Goal: Check status

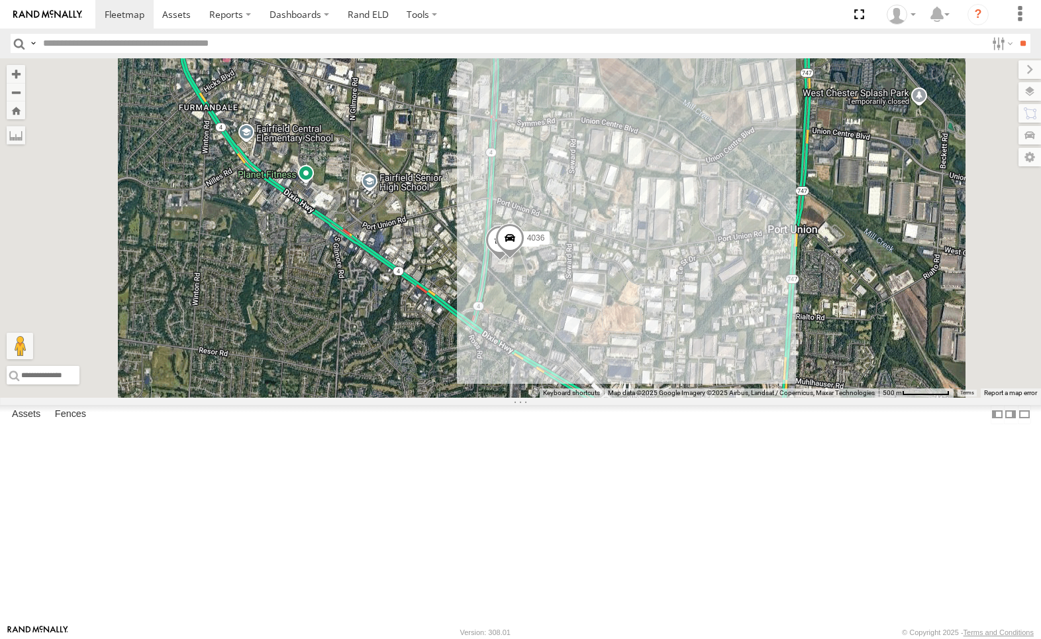
click at [0, 0] on div "4036" at bounding box center [0, 0] width 0 height 0
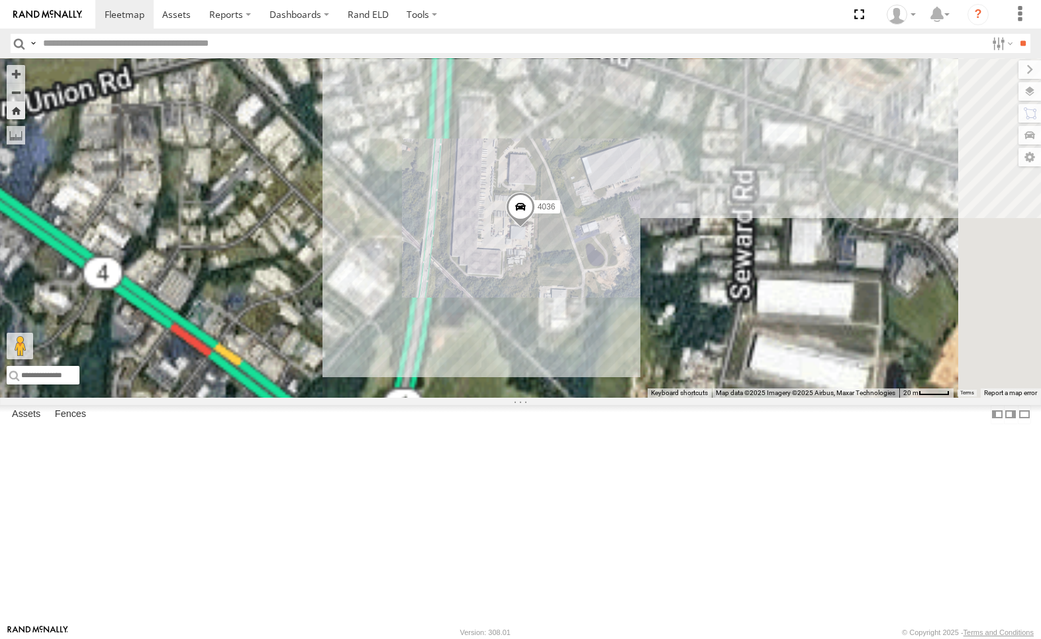
click at [0, 0] on div "212 All Assets" at bounding box center [0, 0] width 0 height 0
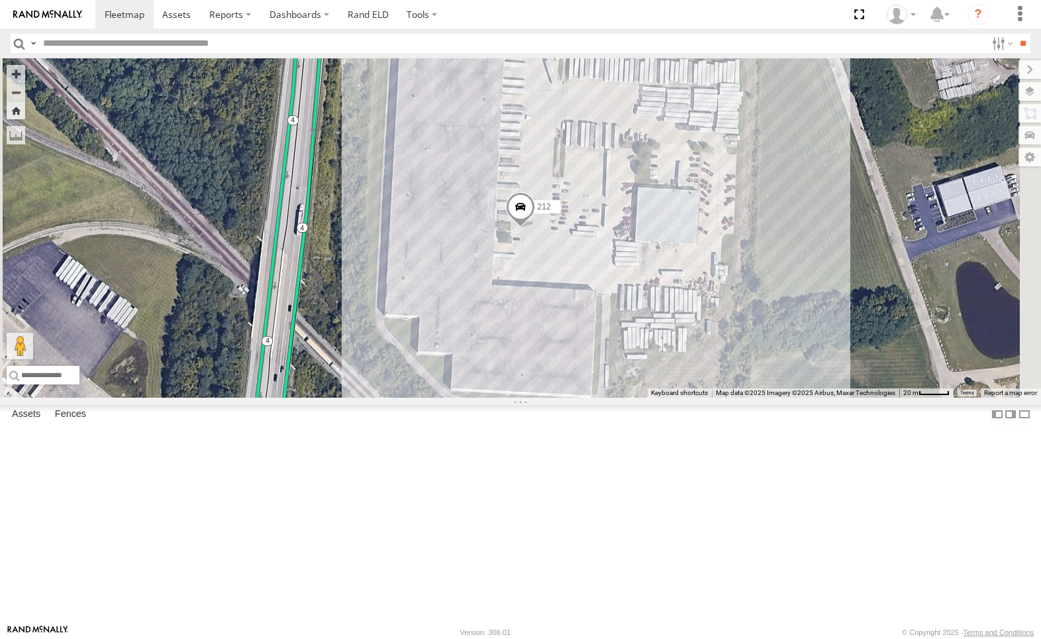
click at [0, 0] on span at bounding box center [0, 0] width 0 height 0
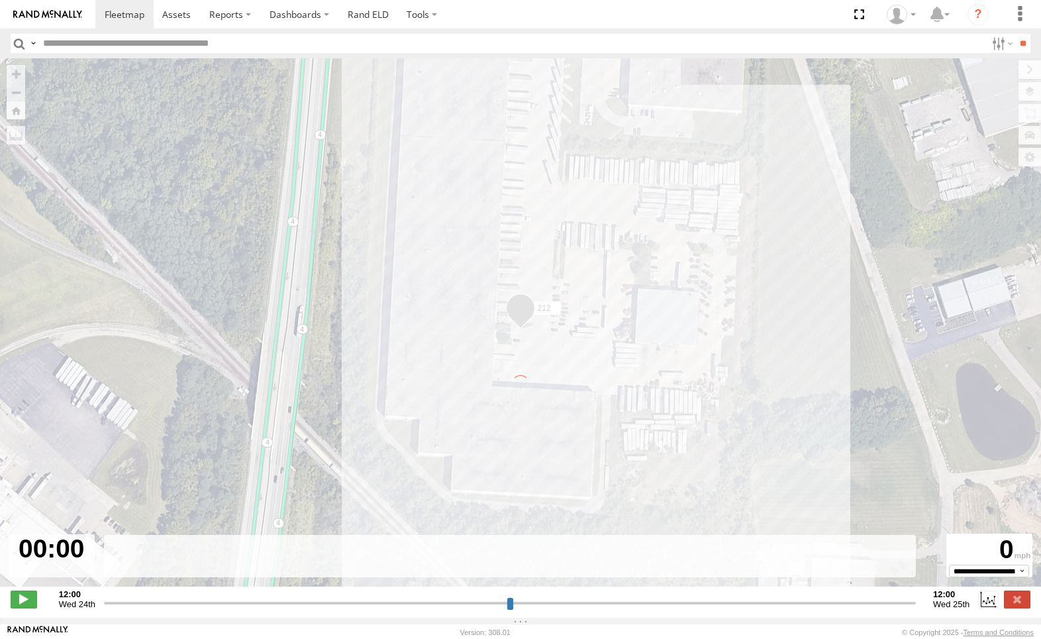
type input "**********"
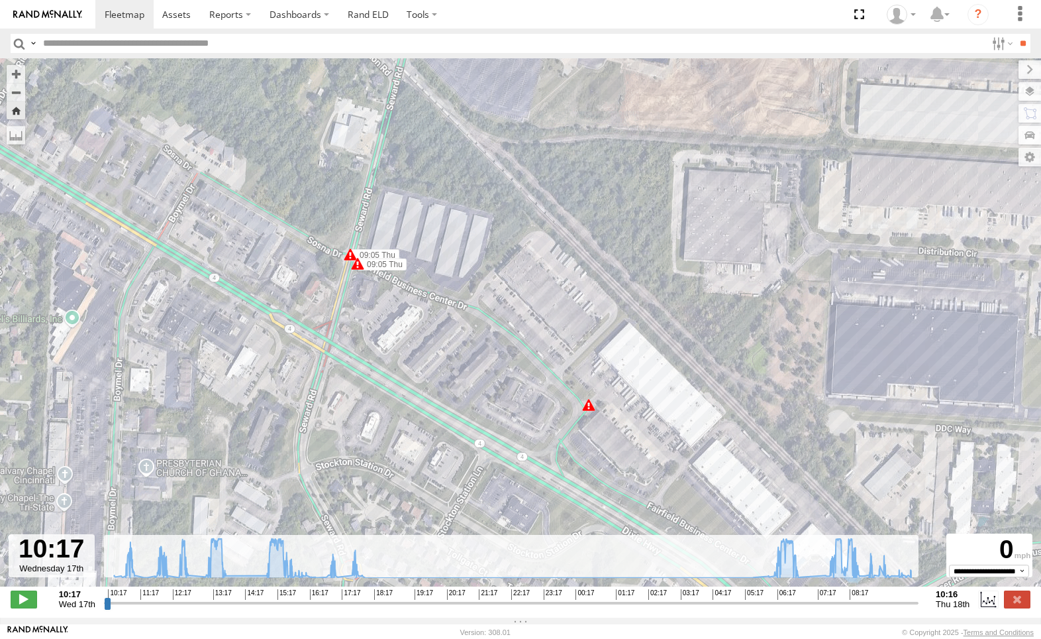
click at [591, 410] on div "6" at bounding box center [588, 404] width 13 height 13
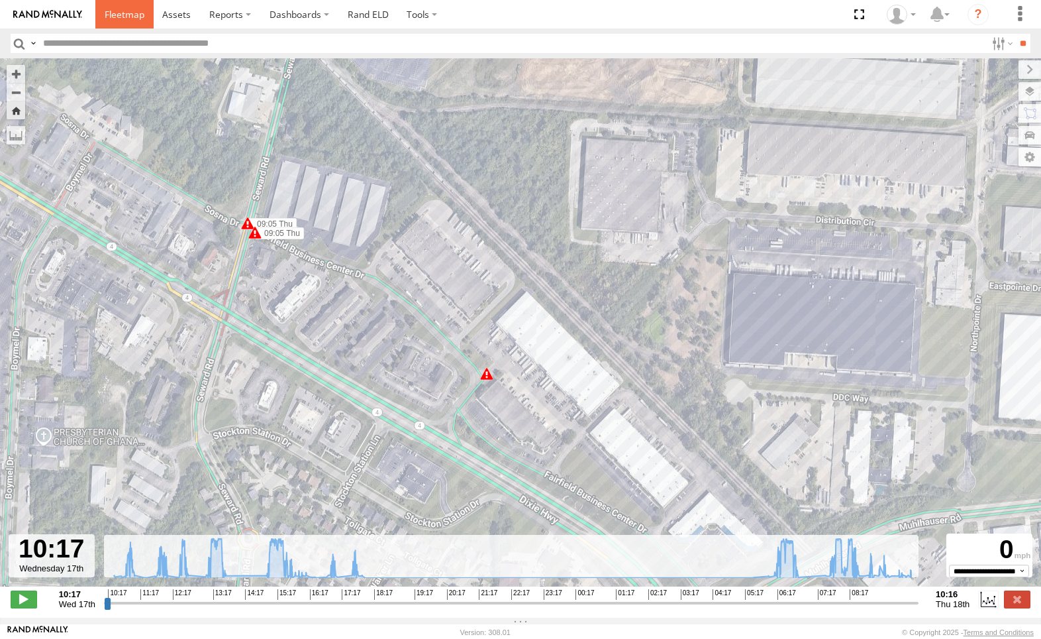
click at [127, 19] on span at bounding box center [125, 14] width 40 height 13
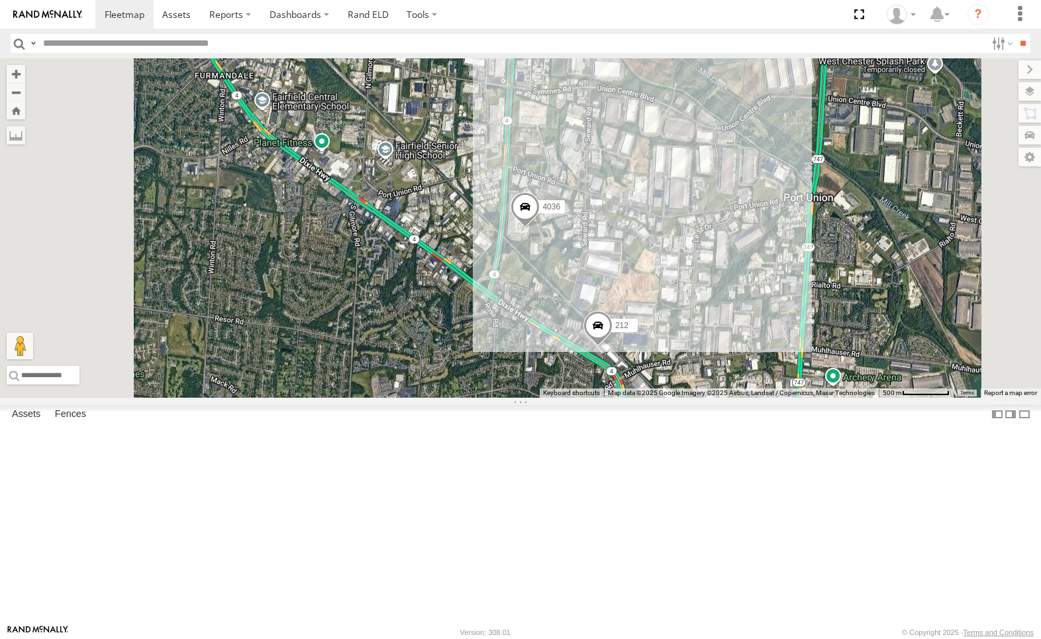
click at [0, 0] on div "All Assets" at bounding box center [0, 0] width 0 height 0
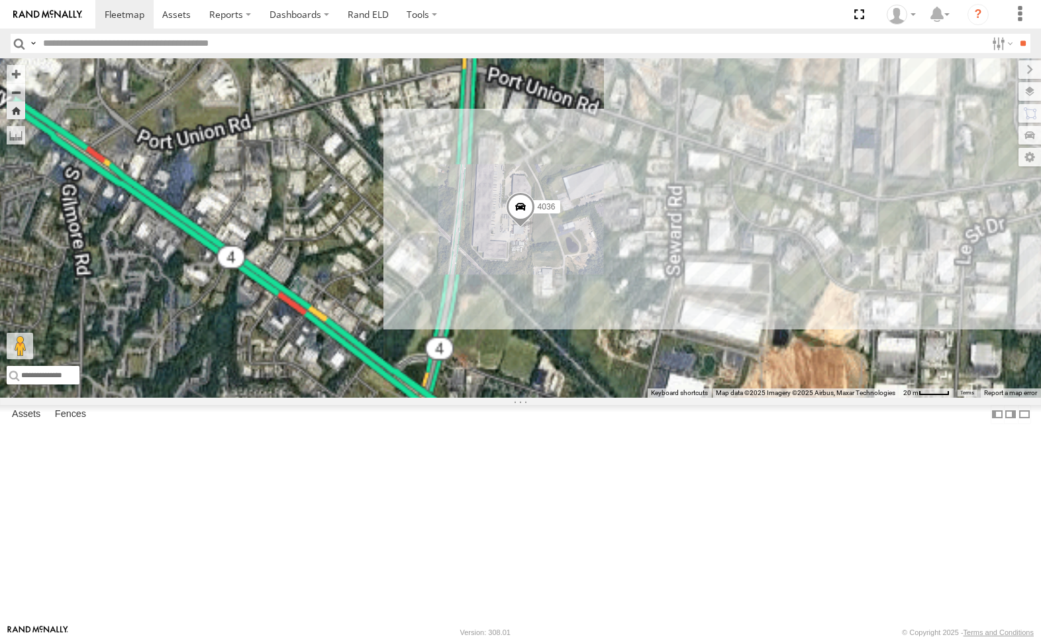
click at [0, 0] on div "All Assets" at bounding box center [0, 0] width 0 height 0
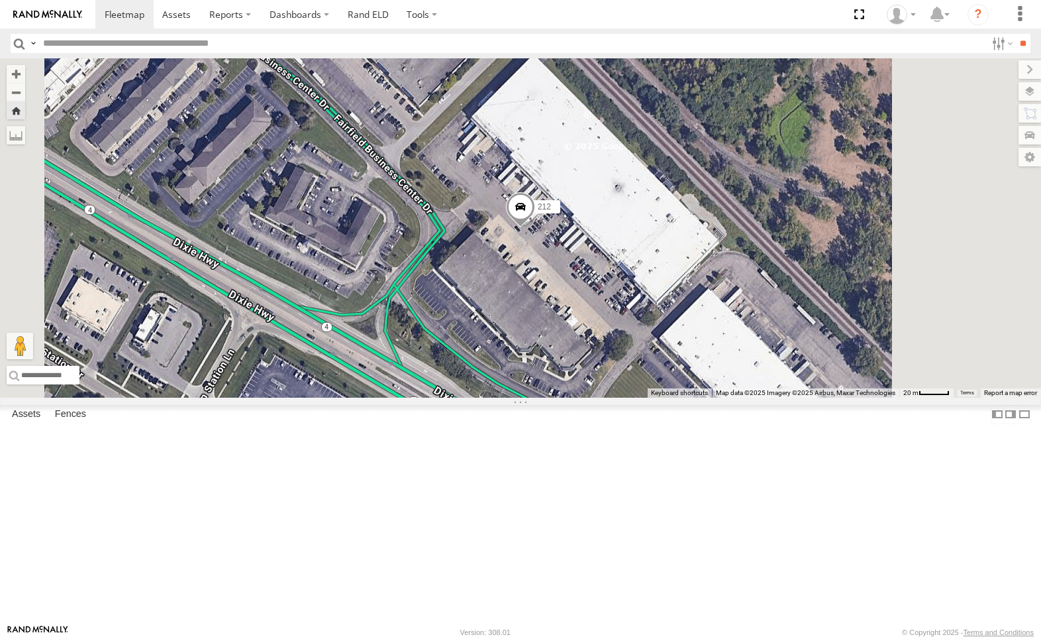
click at [0, 0] on span at bounding box center [0, 0] width 0 height 0
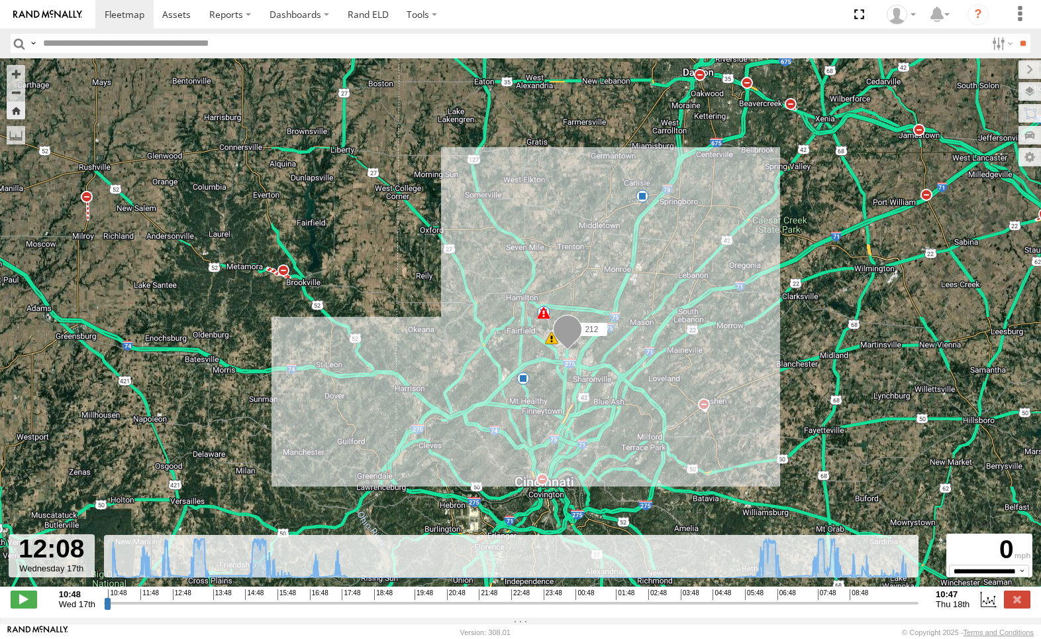
drag, startPoint x: 108, startPoint y: 611, endPoint x: 151, endPoint y: 613, distance: 43.1
click at [151, 609] on input "range" at bounding box center [511, 602] width 815 height 13
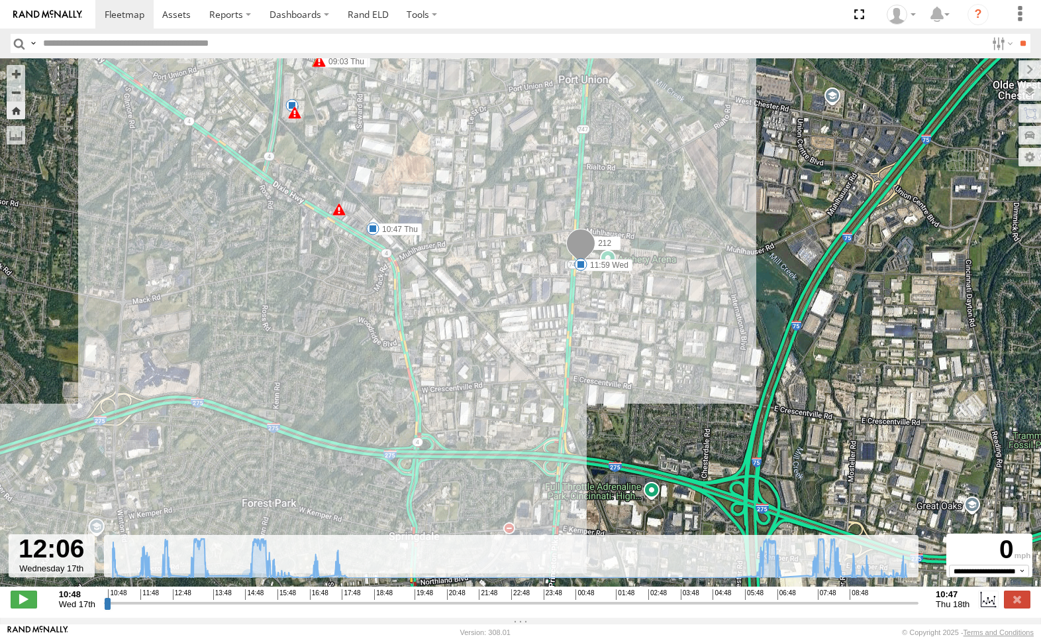
drag, startPoint x: 394, startPoint y: 387, endPoint x: 468, endPoint y: 367, distance: 76.2
click at [468, 367] on div "212 12:37 Wed 15:40 Wed 07:00 Thu 11:59 Wed 10:47 Thu 6 53 09:03 Thu 8" at bounding box center [520, 329] width 1041 height 542
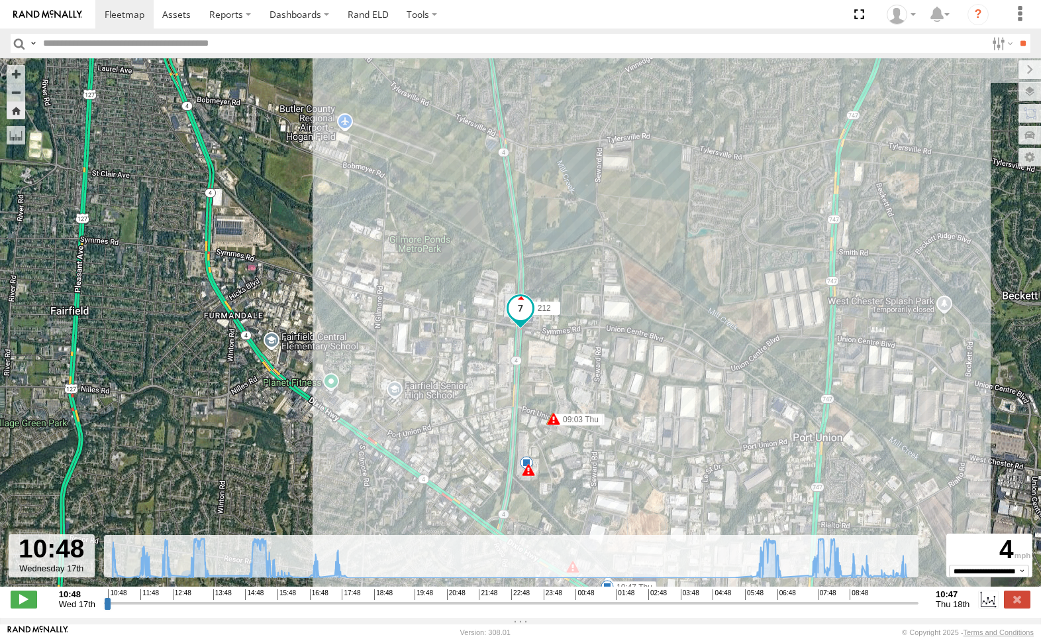
drag, startPoint x: 152, startPoint y: 610, endPoint x: 106, endPoint y: 611, distance: 45.7
type input "**********"
click at [106, 609] on input "range" at bounding box center [511, 602] width 815 height 13
